Goal: Transaction & Acquisition: Purchase product/service

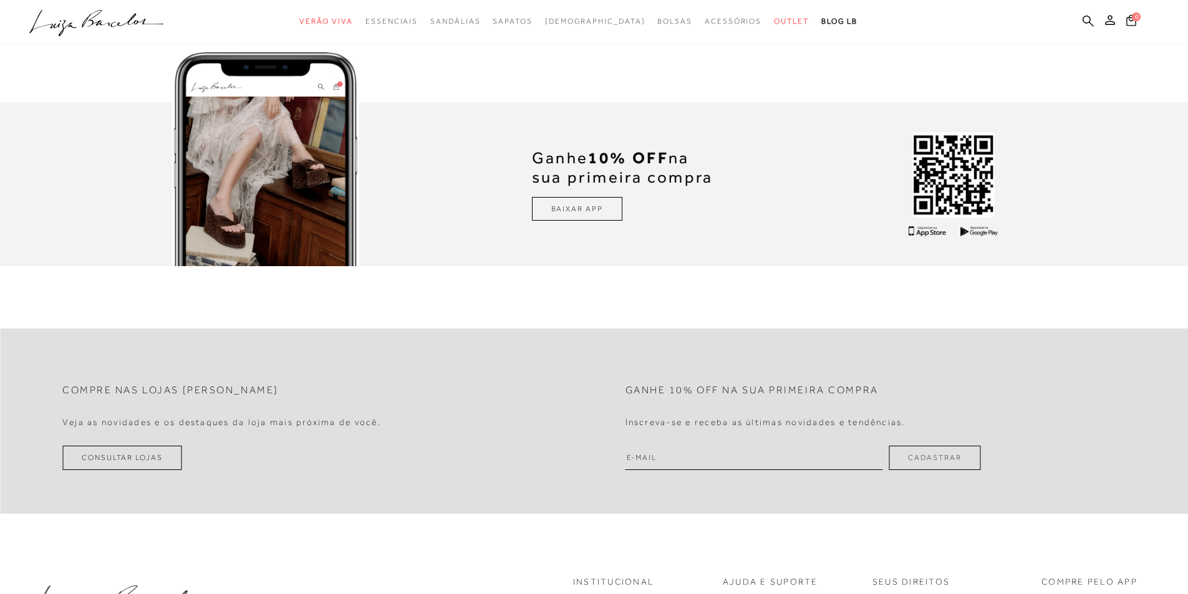
scroll to position [3929, 0]
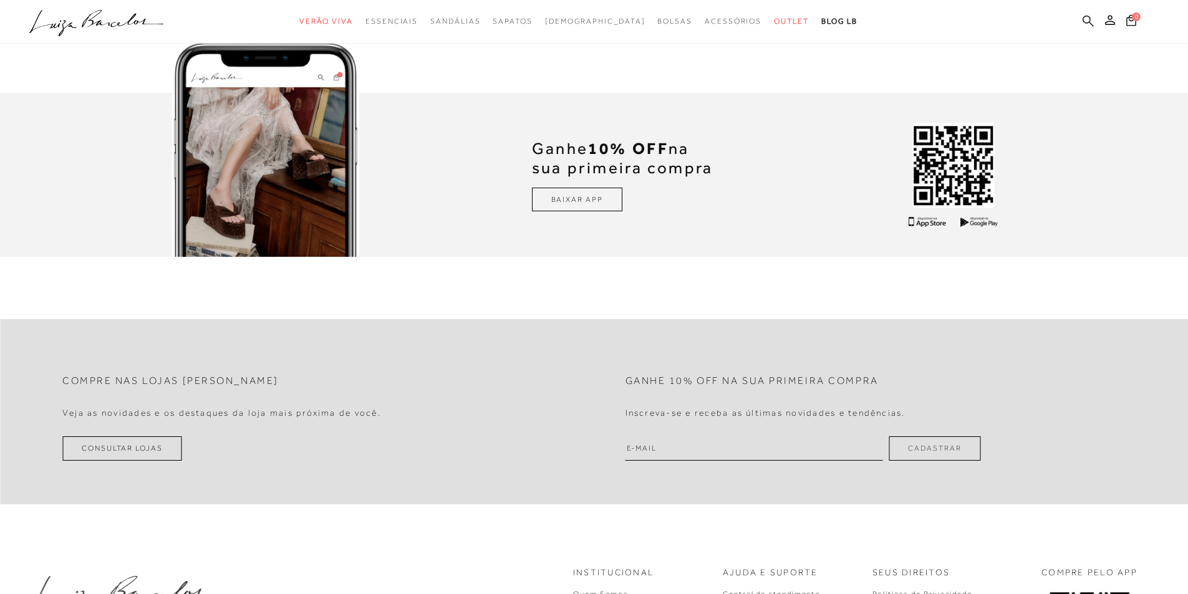
click at [1087, 17] on icon at bounding box center [1088, 21] width 11 height 12
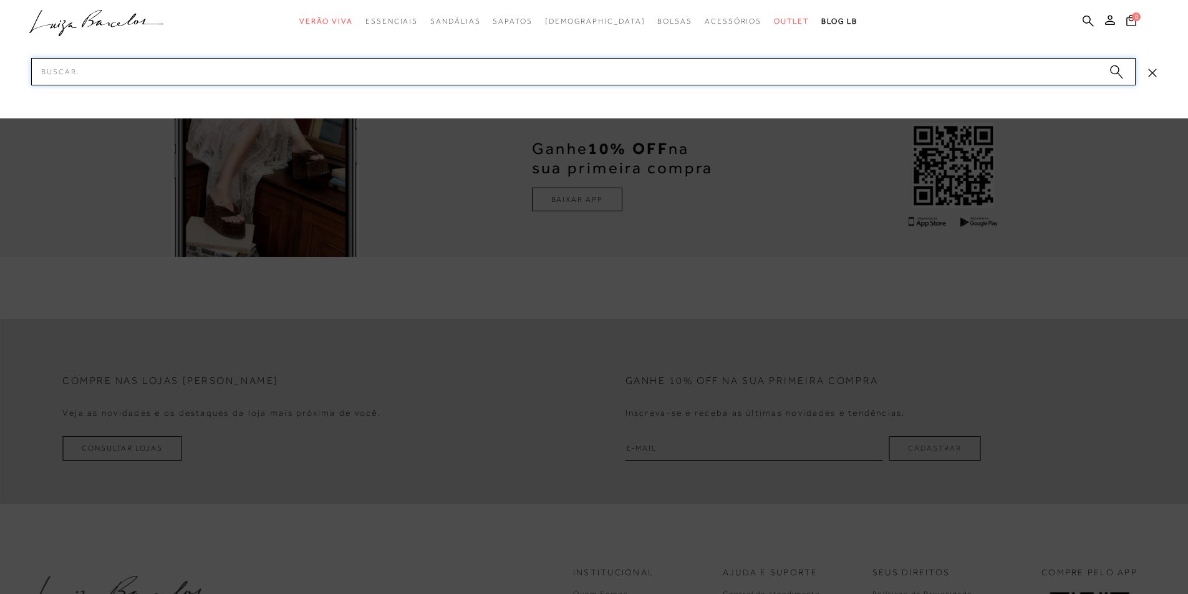
click at [606, 76] on input "Pesquisar" at bounding box center [583, 71] width 1104 height 27
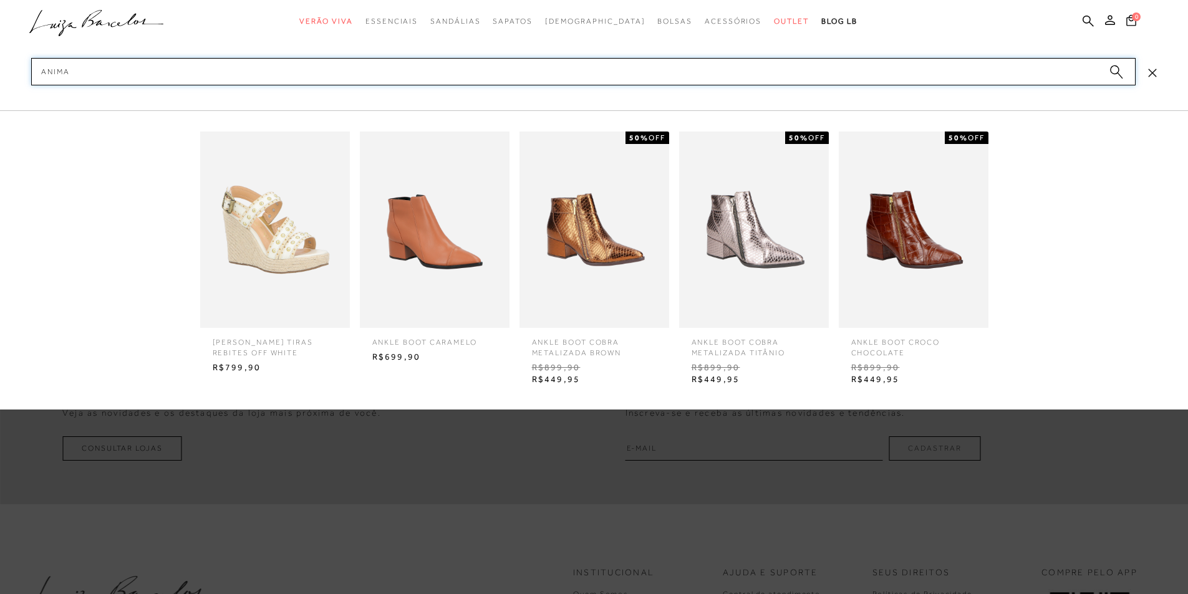
type input "animal"
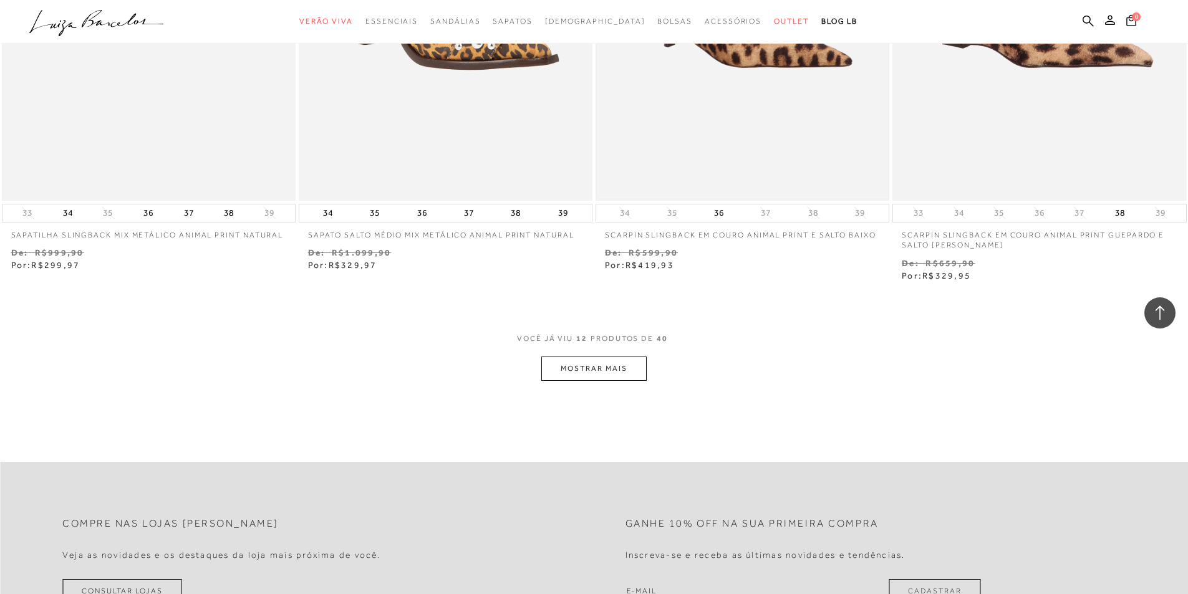
scroll to position [1497, 0]
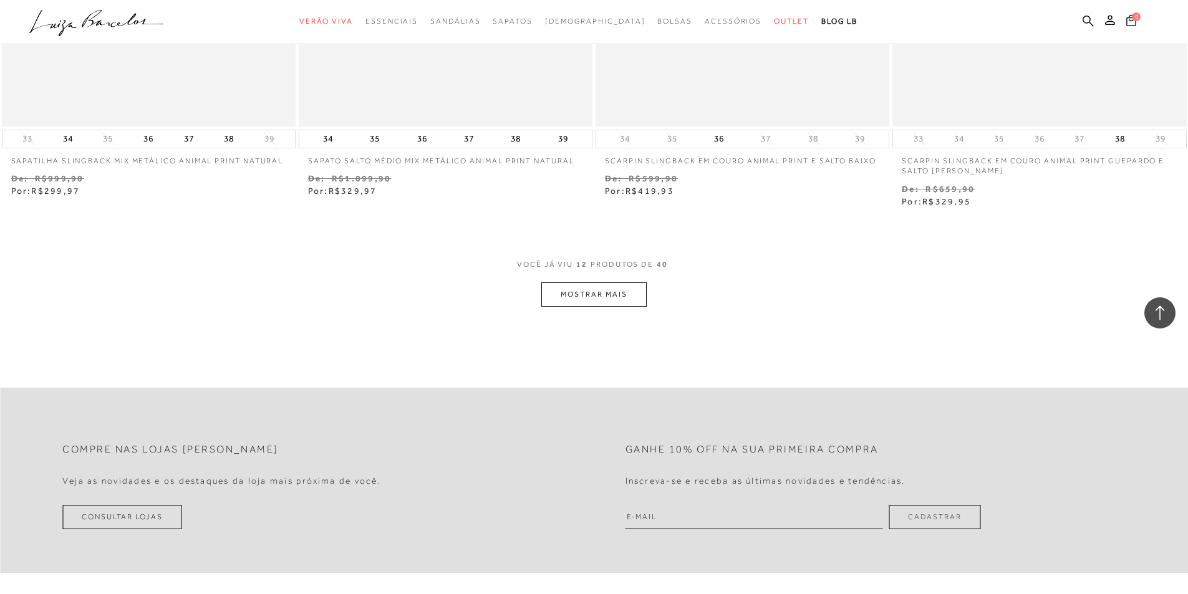
click at [609, 287] on button "MOSTRAR MAIS" at bounding box center [593, 294] width 105 height 24
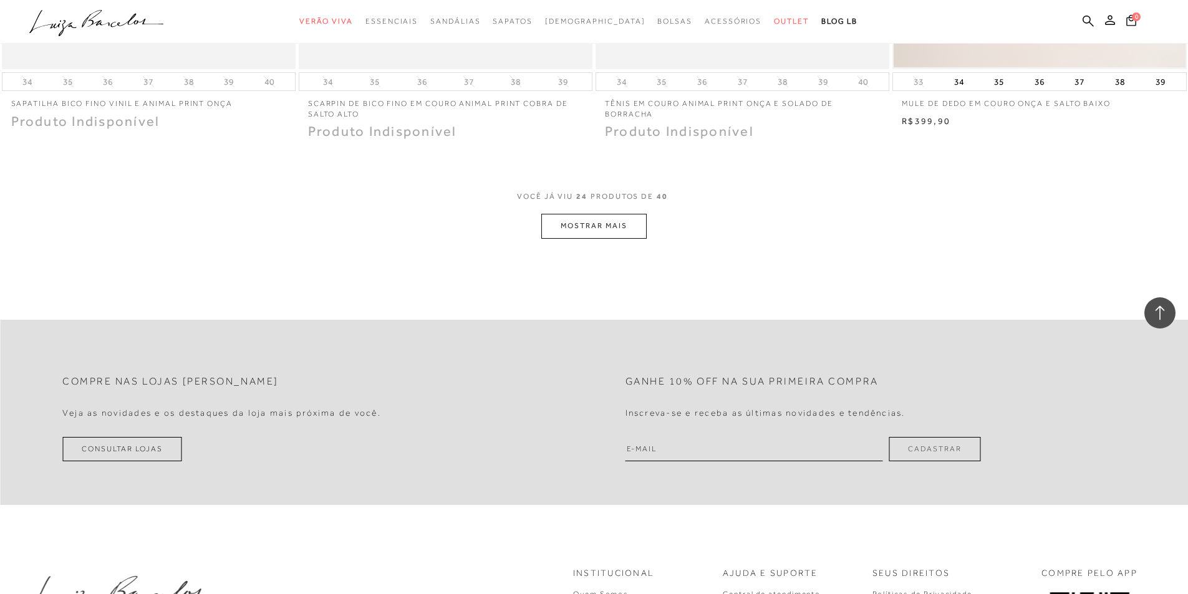
scroll to position [3140, 0]
click at [625, 224] on button "MOSTRAR MAIS" at bounding box center [593, 223] width 105 height 24
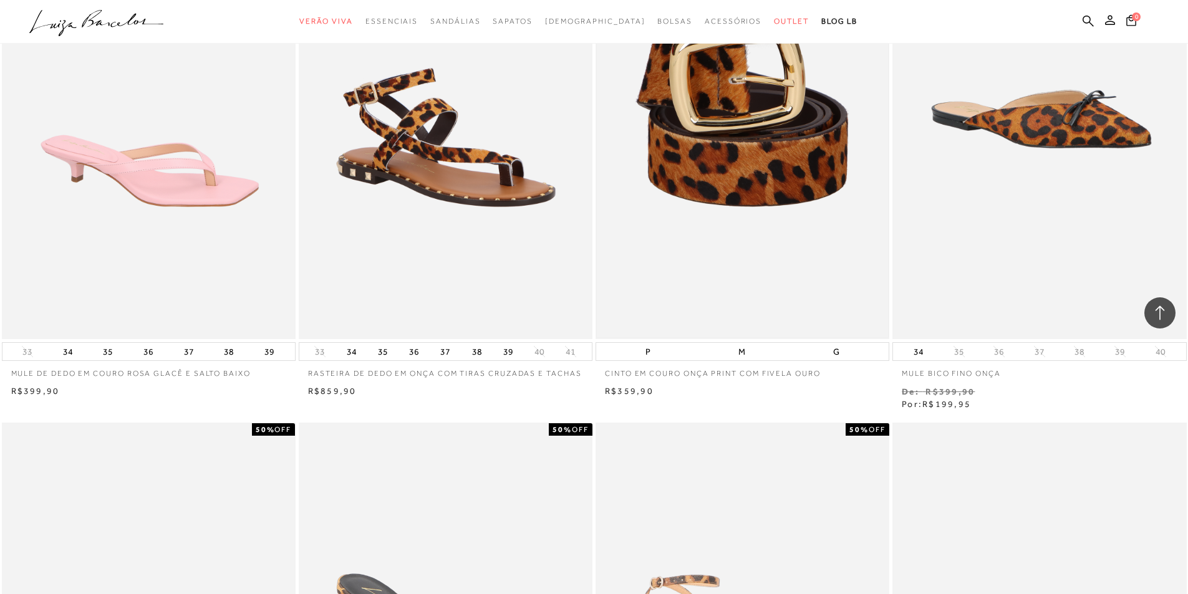
scroll to position [3452, 0]
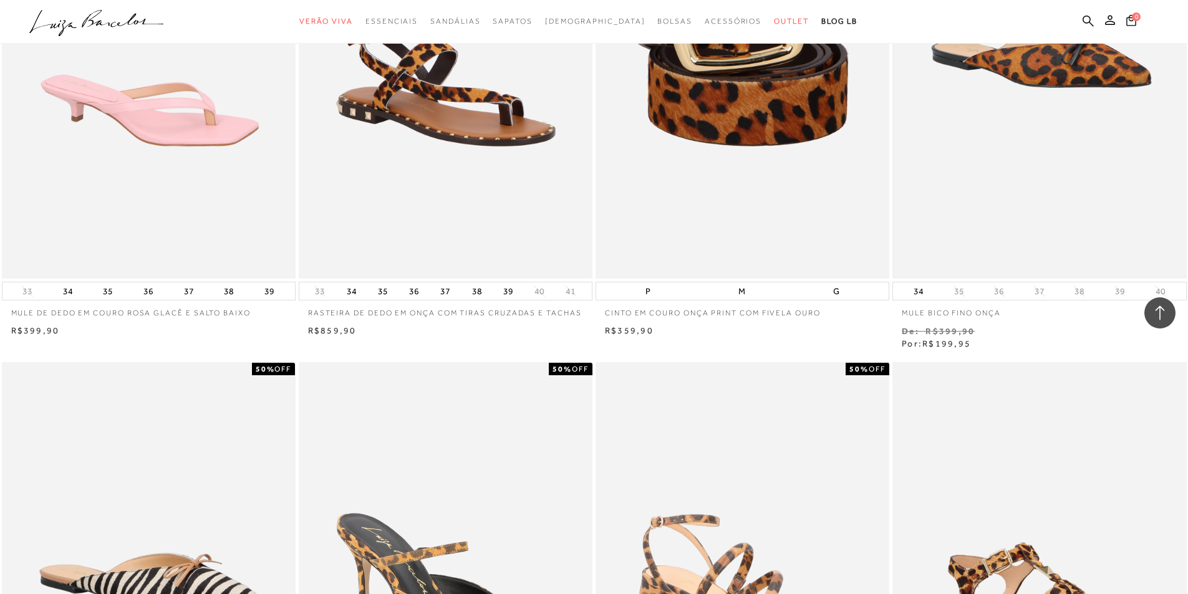
click at [1063, 68] on img at bounding box center [1039, 58] width 291 height 437
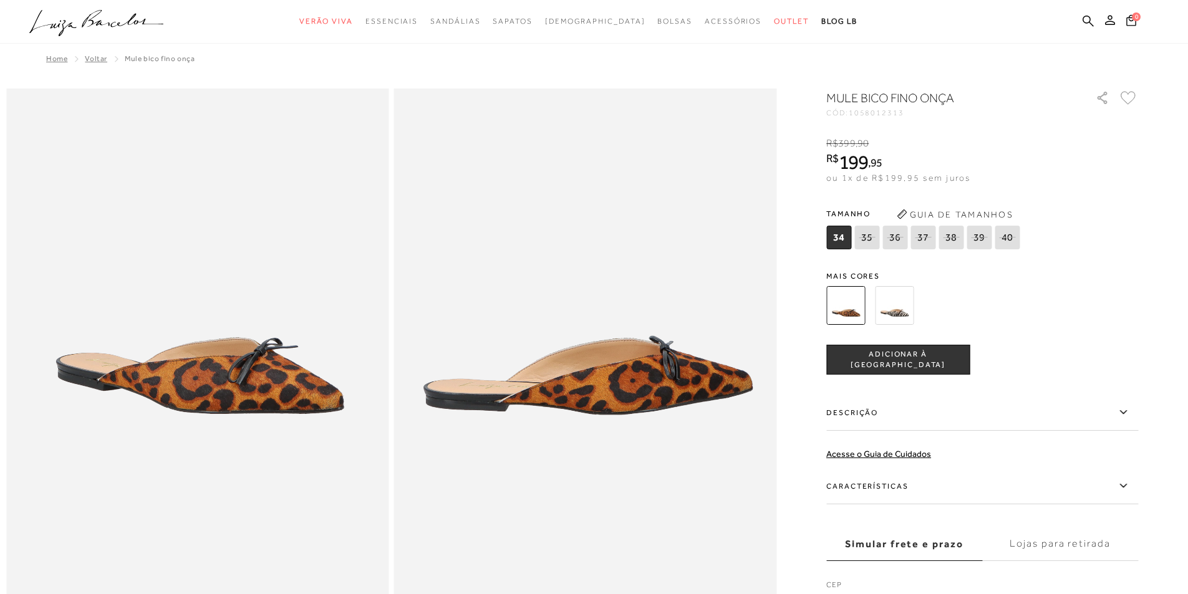
click at [892, 311] on img at bounding box center [894, 305] width 39 height 39
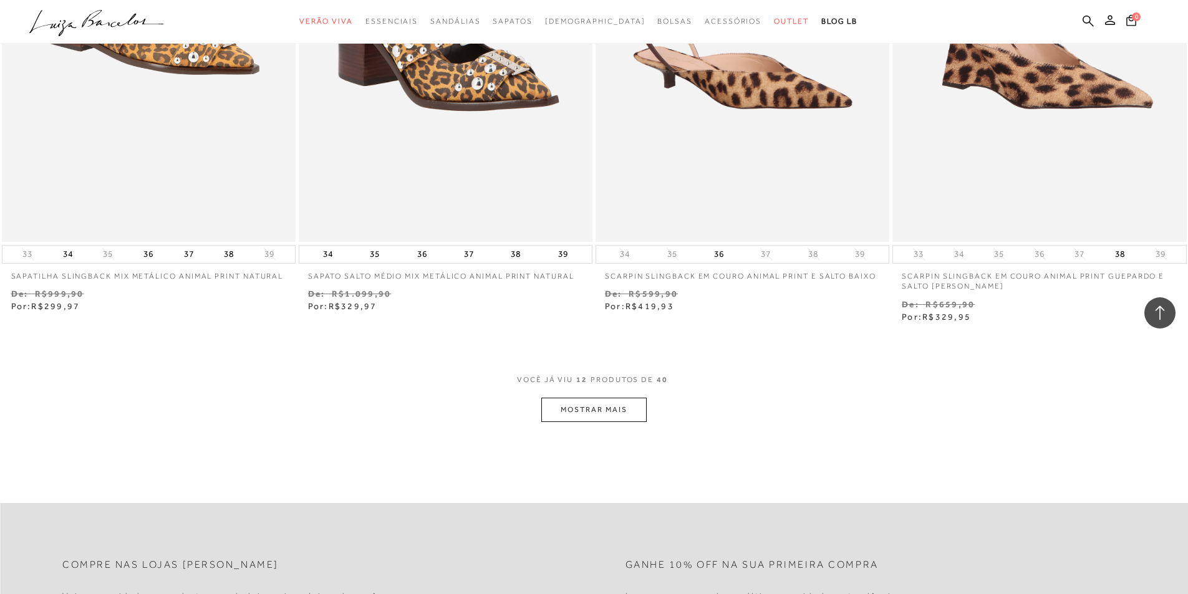
scroll to position [1310, 0]
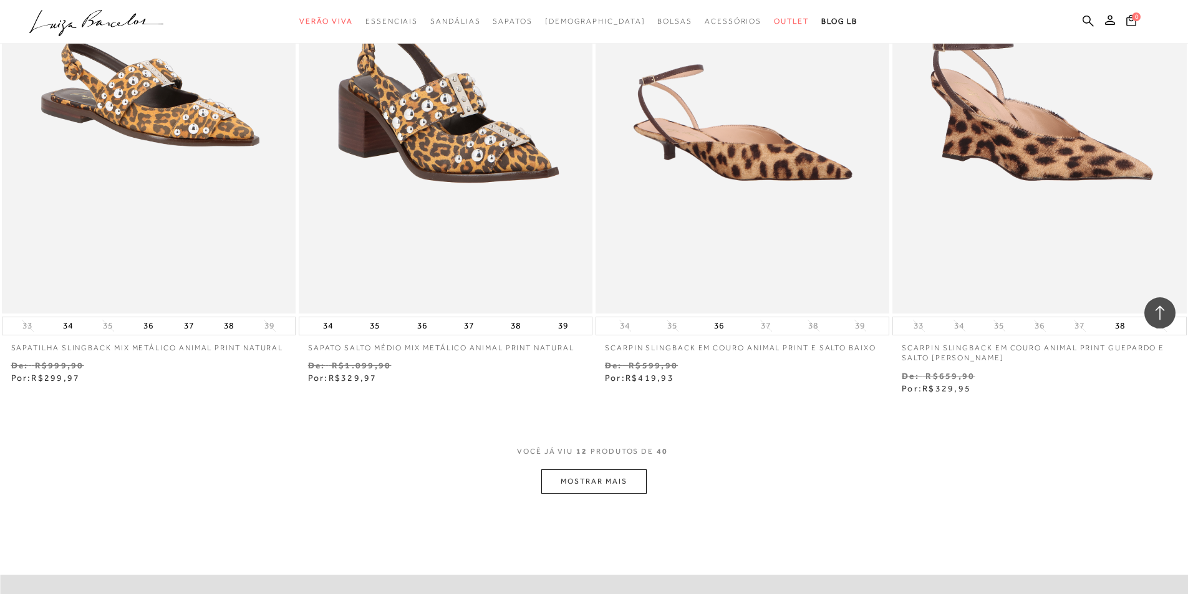
click at [605, 476] on button "MOSTRAR MAIS" at bounding box center [593, 482] width 105 height 24
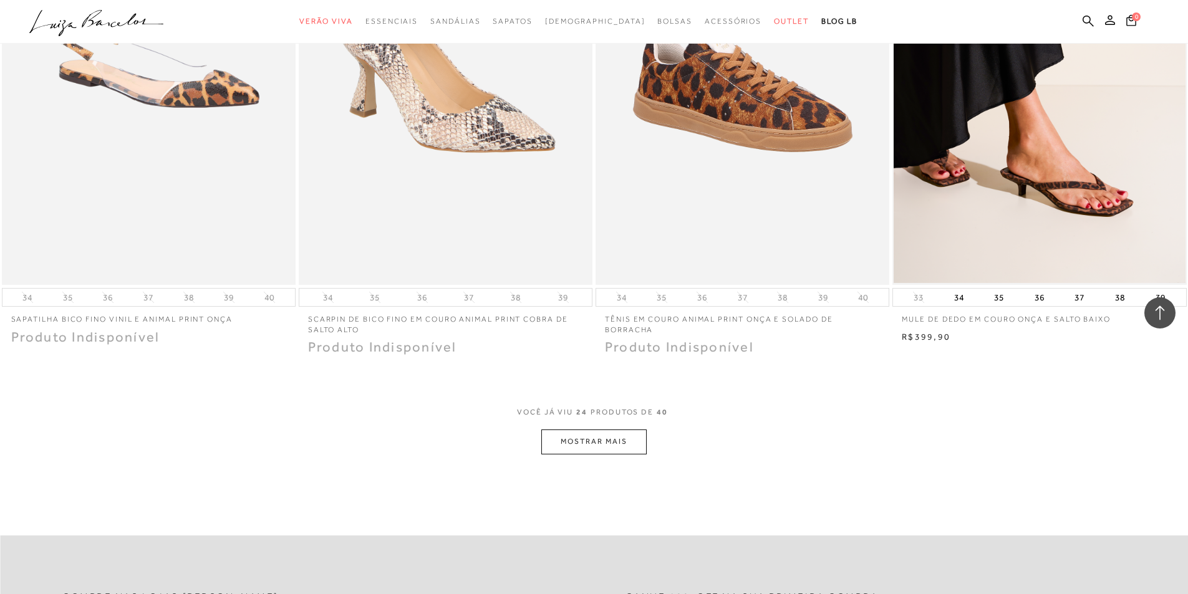
scroll to position [2931, 0]
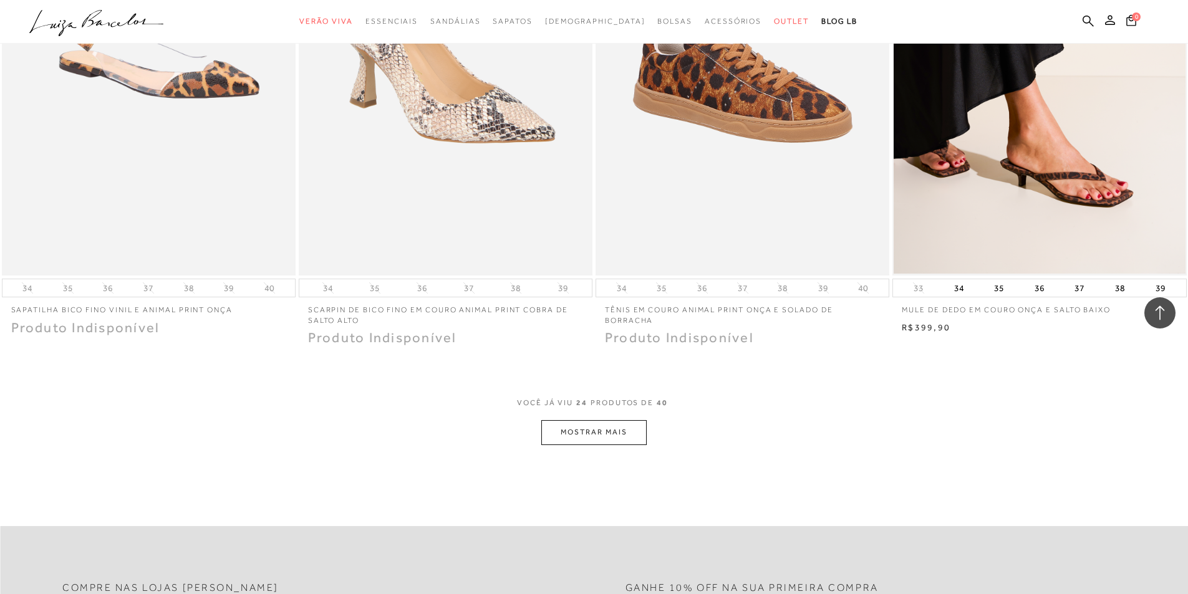
click at [604, 433] on button "MOSTRAR MAIS" at bounding box center [593, 432] width 105 height 24
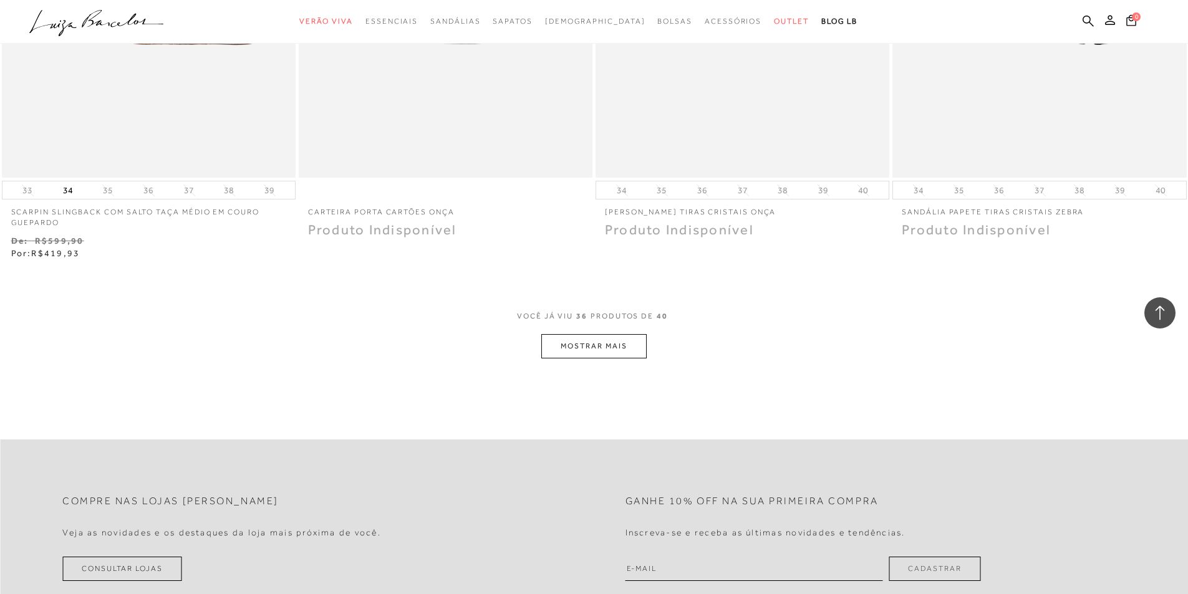
scroll to position [4614, 0]
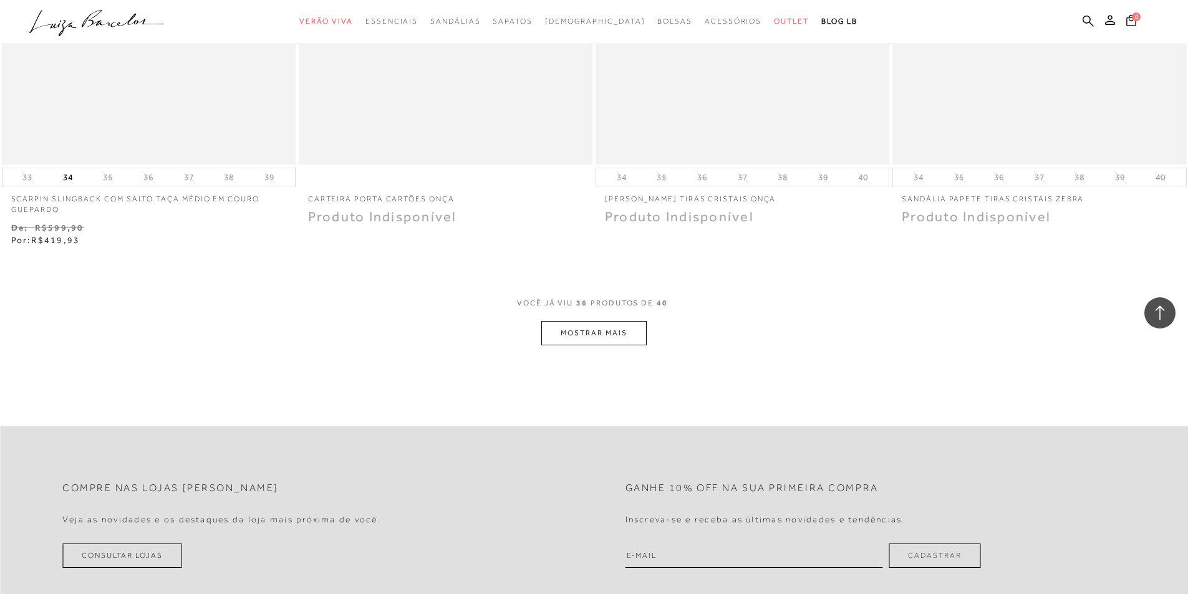
click at [592, 334] on button "MOSTRAR MAIS" at bounding box center [593, 333] width 105 height 24
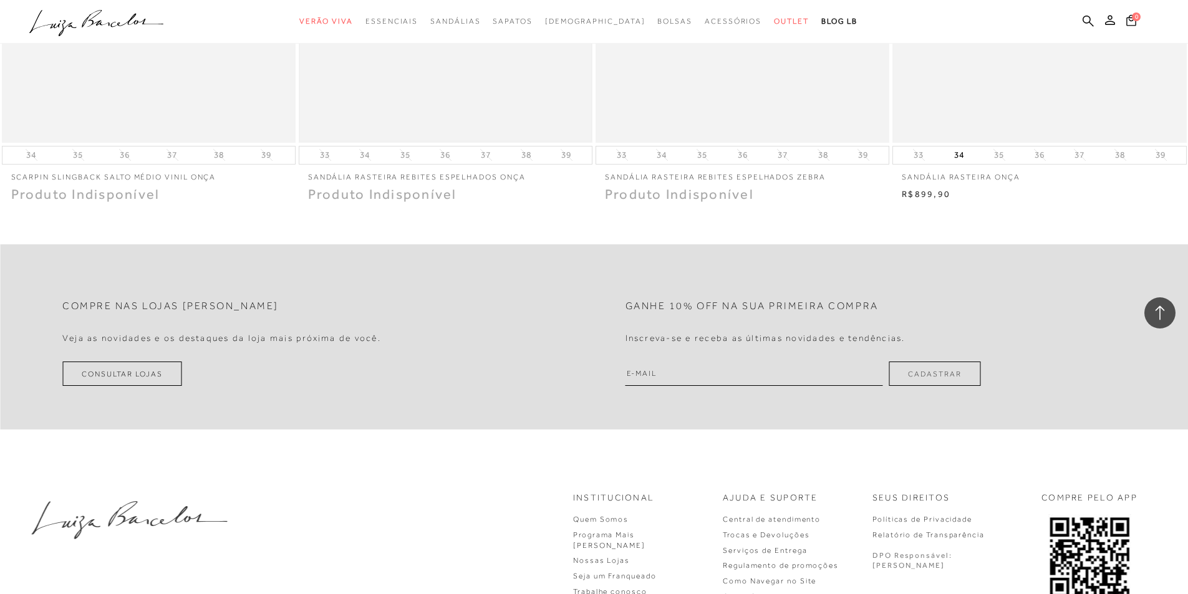
scroll to position [5176, 0]
